Goal: Transaction & Acquisition: Purchase product/service

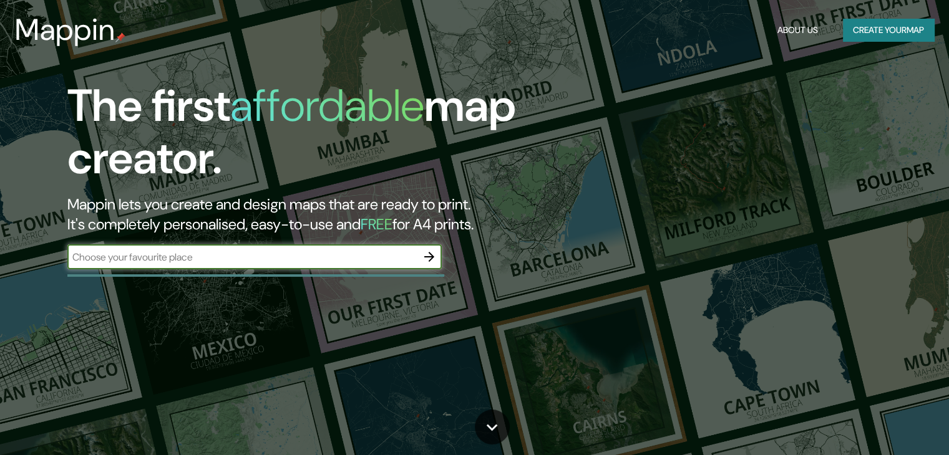
click at [281, 253] on input "text" at bounding box center [241, 257] width 349 height 14
type input "azcapotzalco"
click at [427, 262] on icon "button" at bounding box center [429, 257] width 15 height 15
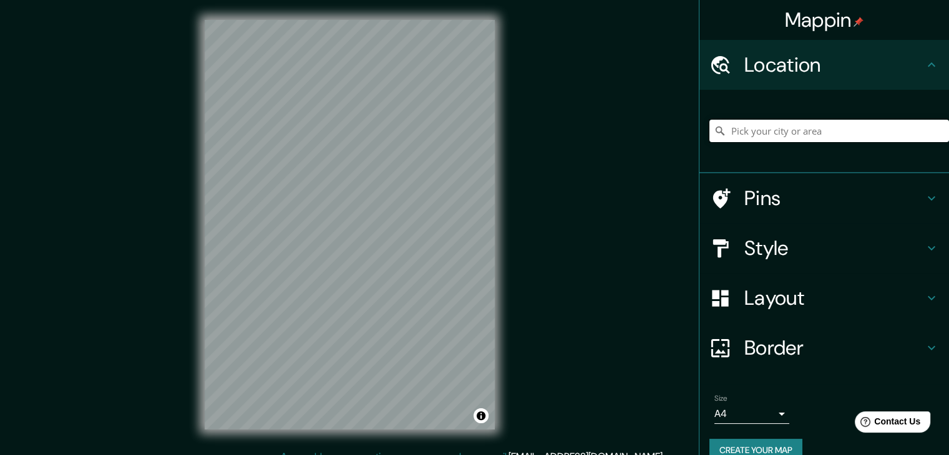
click at [818, 131] on input "Pick your city or area" at bounding box center [829, 131] width 240 height 22
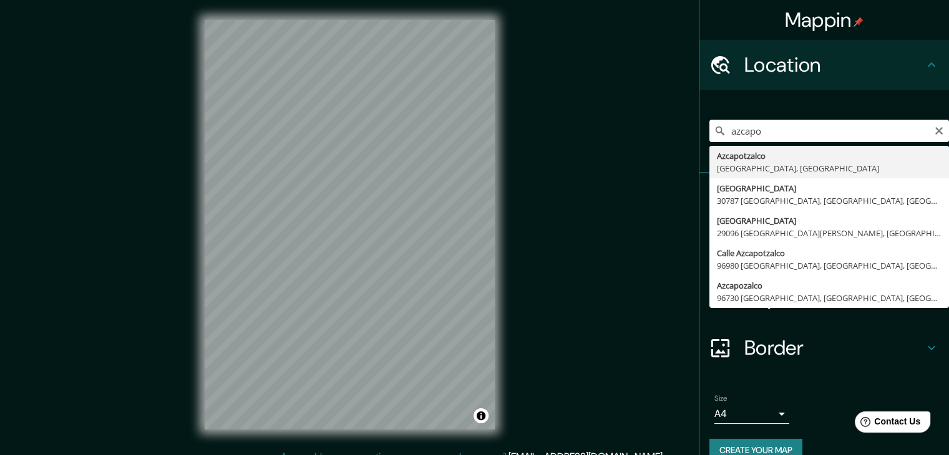
type input "[GEOGRAPHIC_DATA], [GEOGRAPHIC_DATA], [GEOGRAPHIC_DATA]"
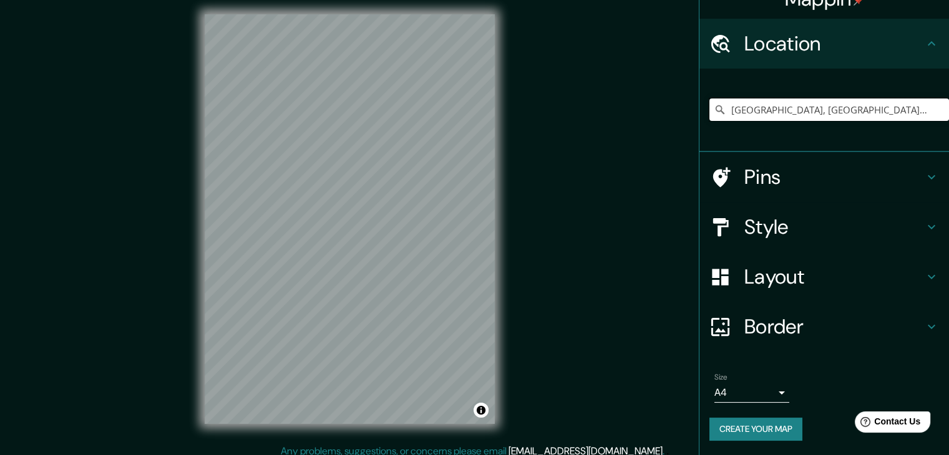
scroll to position [14, 0]
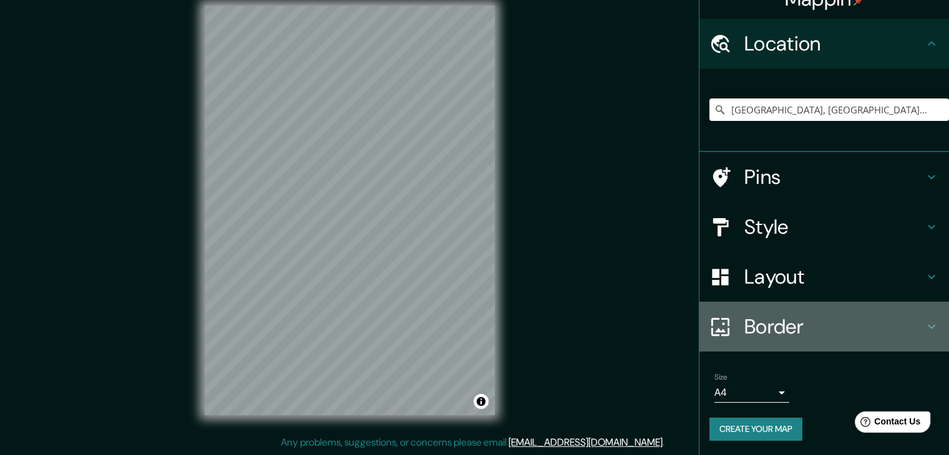
click at [769, 318] on h4 "Border" at bounding box center [834, 326] width 180 height 25
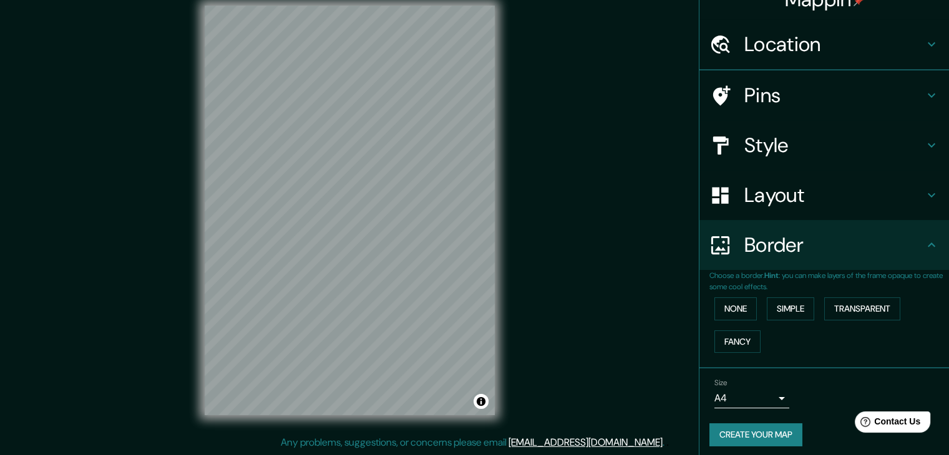
scroll to position [21, 0]
click at [811, 202] on h4 "Layout" at bounding box center [834, 194] width 180 height 25
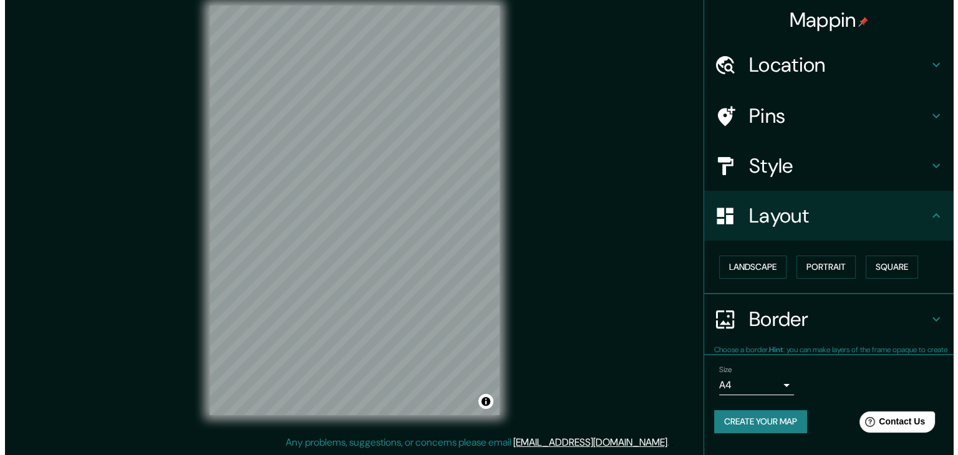
scroll to position [0, 0]
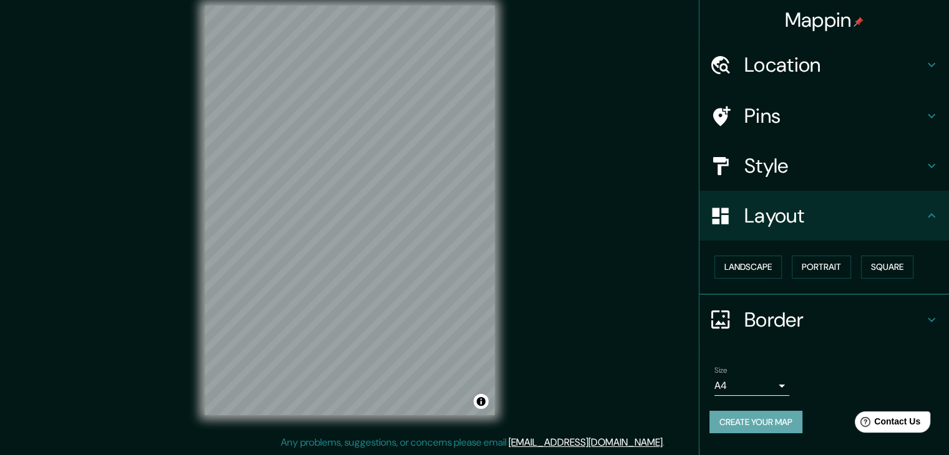
click at [756, 424] on button "Create your map" at bounding box center [755, 422] width 93 height 23
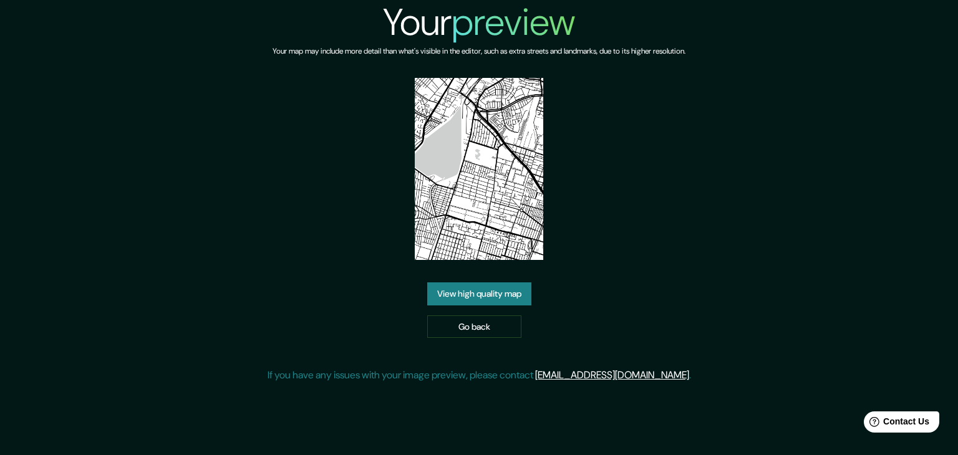
click at [449, 294] on link "View high quality map" at bounding box center [479, 294] width 104 height 23
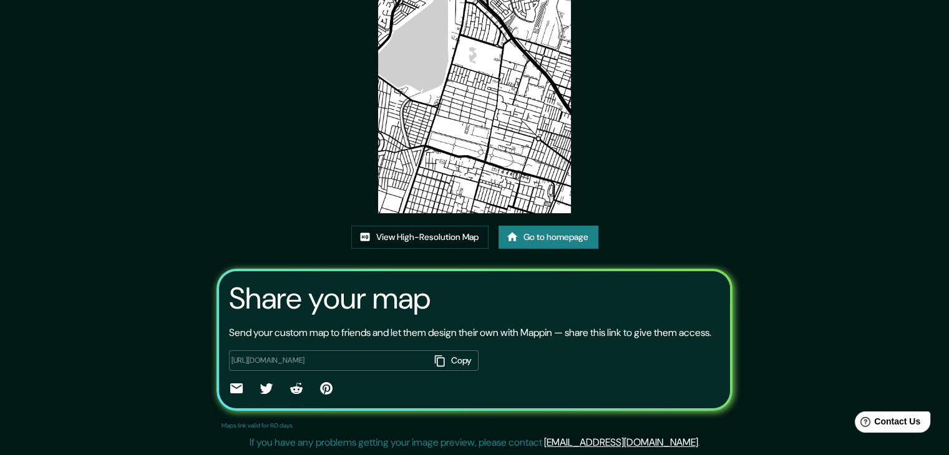
scroll to position [130, 0]
